Goal: Information Seeking & Learning: Learn about a topic

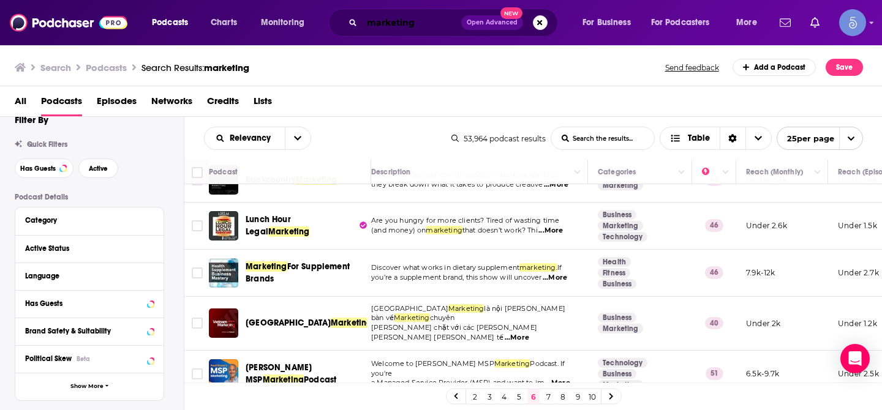
click at [394, 28] on input "marketing" at bounding box center [411, 23] width 99 height 20
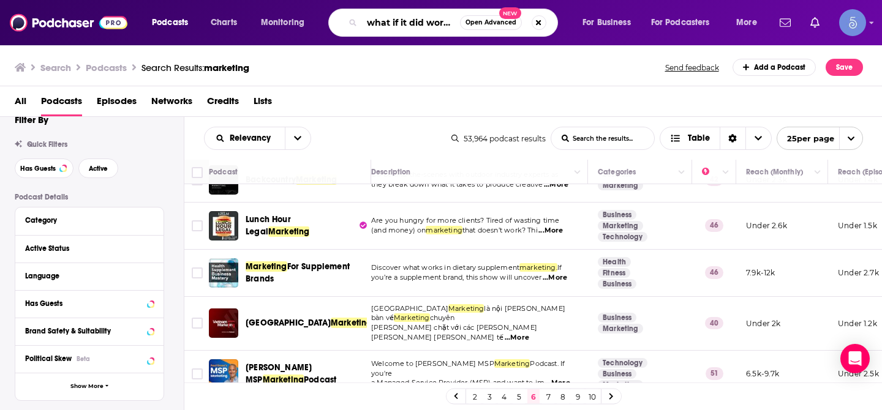
scroll to position [0, 1]
type input "what if it did work?"
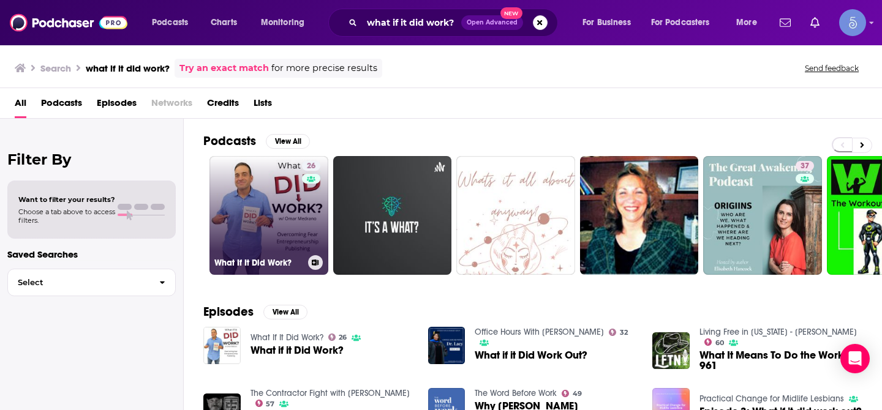
click at [281, 243] on link "26 What If It Did Work?" at bounding box center [268, 215] width 119 height 119
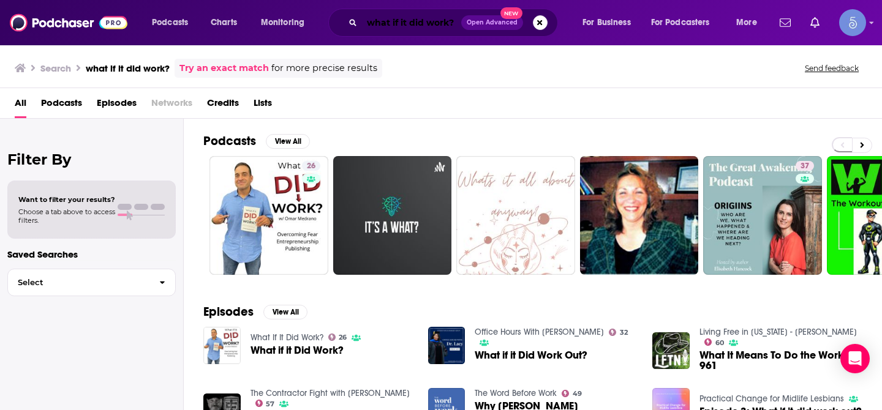
click at [405, 23] on input "what if it did work?" at bounding box center [411, 23] width 99 height 20
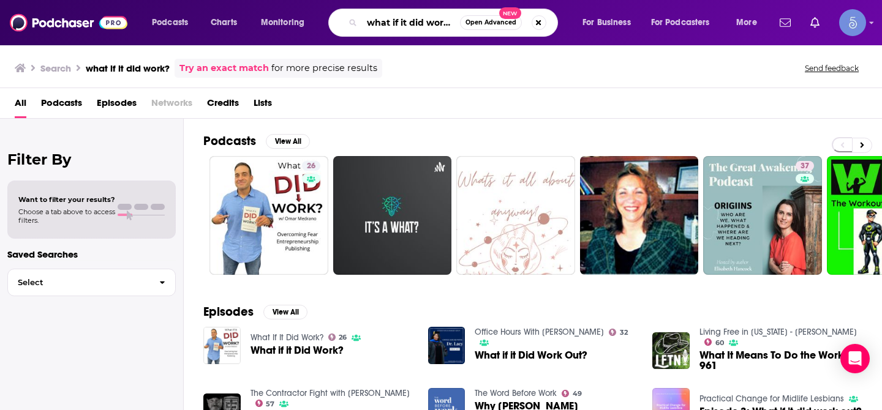
click at [405, 23] on input "what if it did work?" at bounding box center [411, 23] width 98 height 20
paste input "Legends of the Arena"
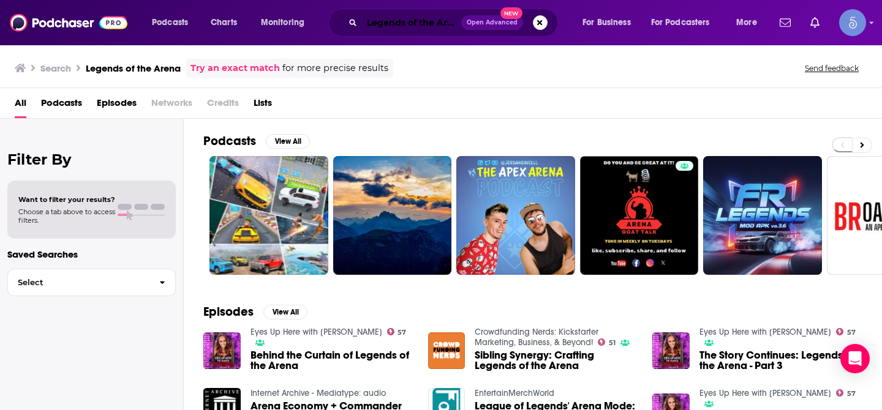
click at [407, 23] on input "Legends of the Arena" at bounding box center [411, 23] width 99 height 20
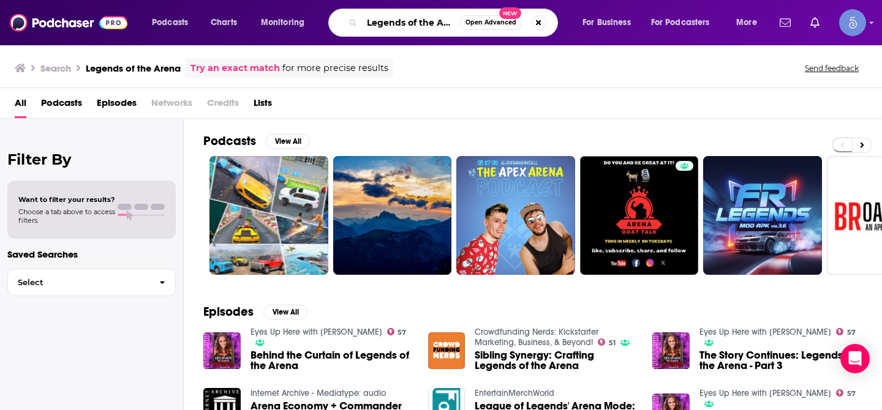
click at [407, 23] on input "Legends of the Arena" at bounding box center [411, 23] width 98 height 20
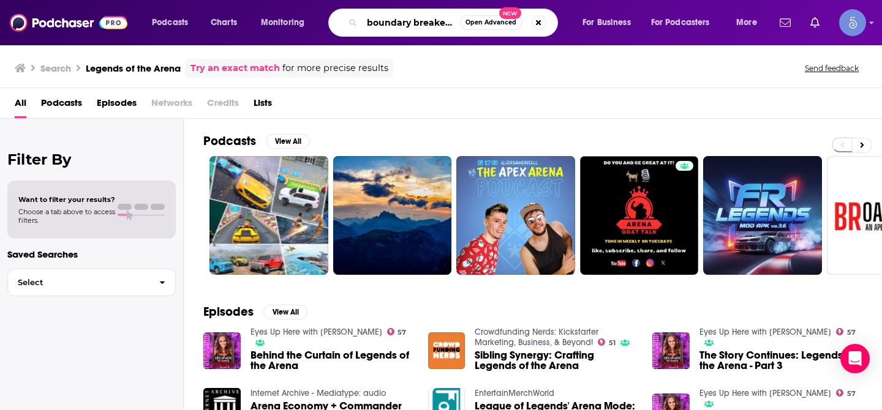
type input "boundary breakers"
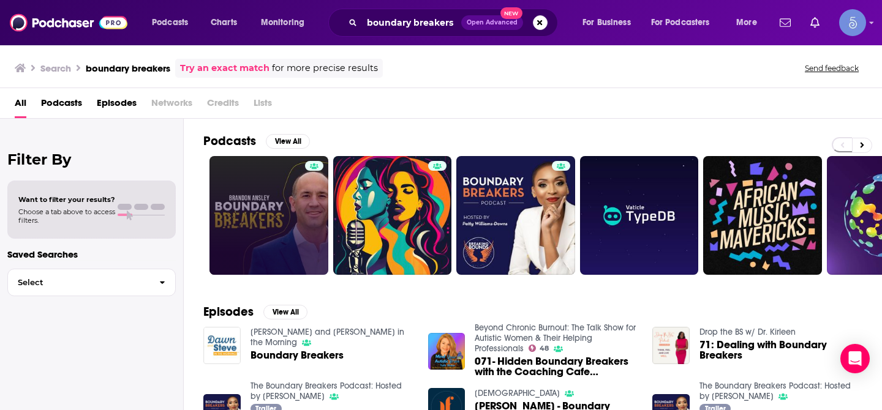
click at [291, 179] on link at bounding box center [268, 215] width 119 height 119
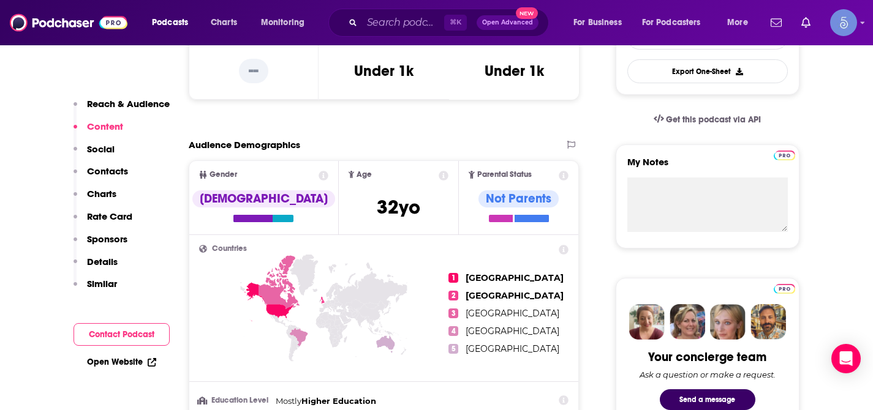
scroll to position [252, 0]
